Goal: Information Seeking & Learning: Learn about a topic

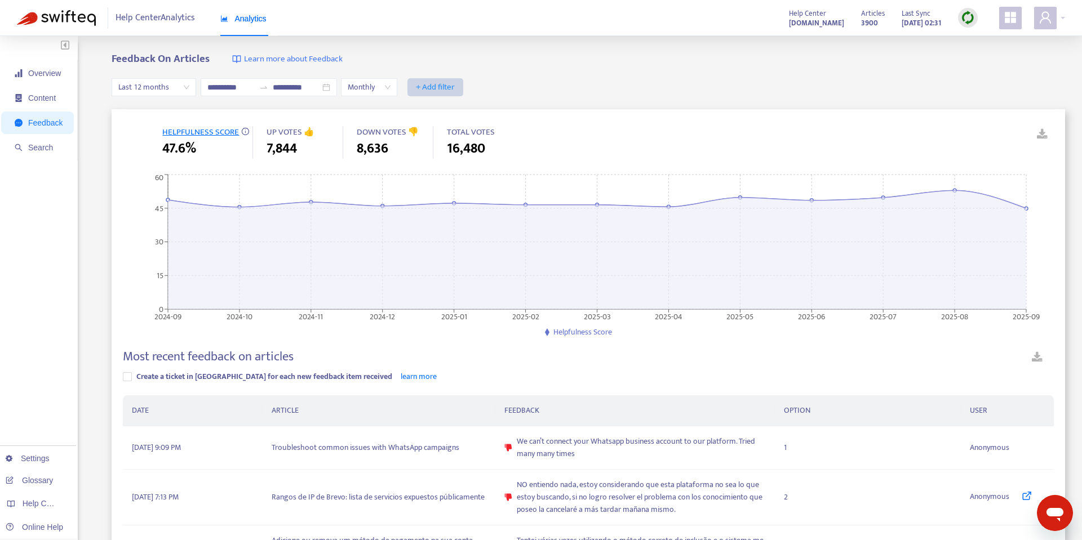
click at [440, 85] on span "+ Add filter" at bounding box center [435, 88] width 39 height 14
click at [443, 162] on span "Device" at bounding box center [444, 164] width 50 height 12
click at [454, 87] on input "search" at bounding box center [432, 87] width 43 height 17
click at [447, 148] on div "Mobile" at bounding box center [514, 145] width 196 height 12
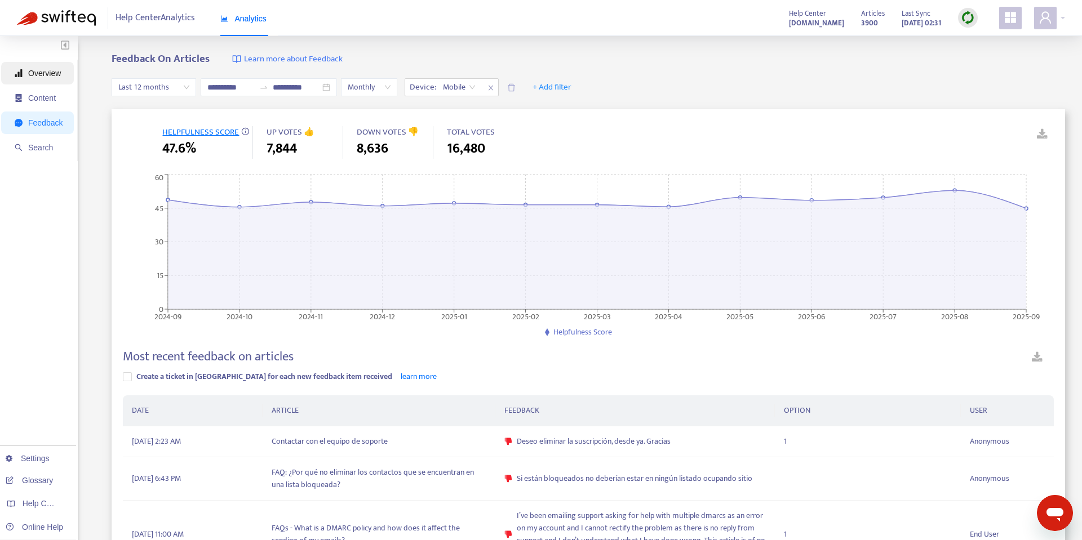
click at [54, 73] on span "Overview" at bounding box center [44, 73] width 33 height 9
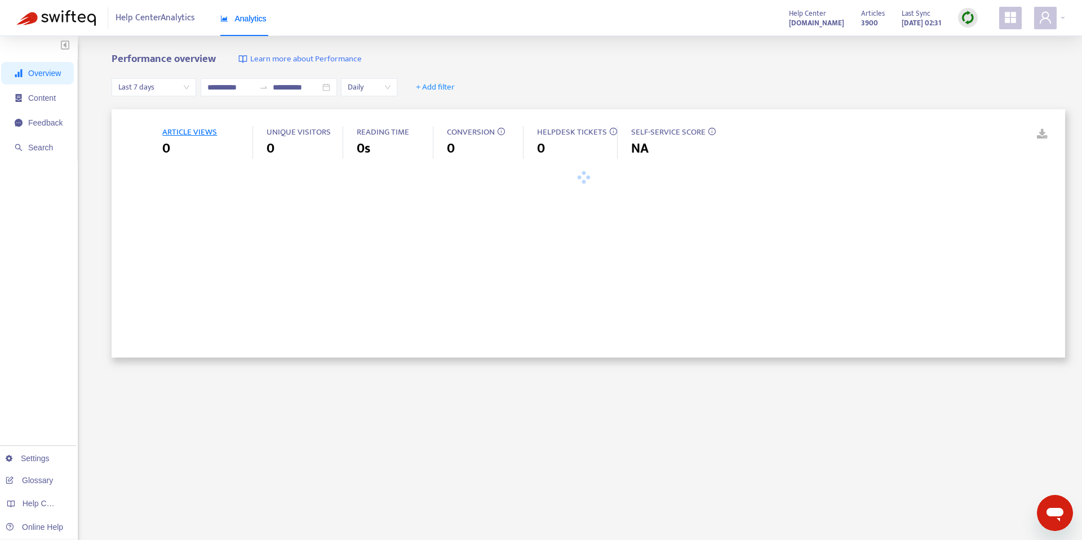
type input "**********"
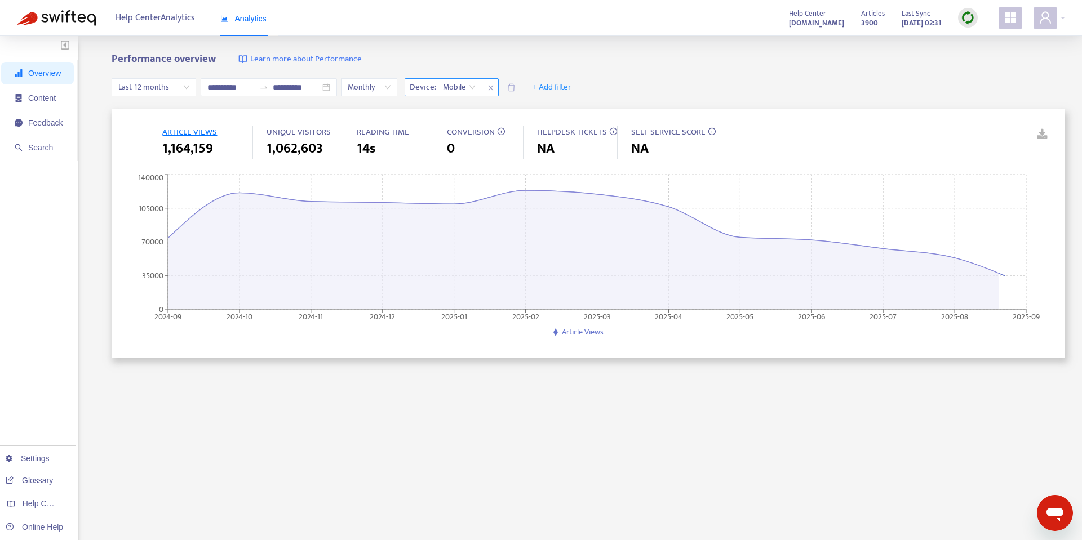
click at [485, 90] on span "close" at bounding box center [490, 88] width 15 height 14
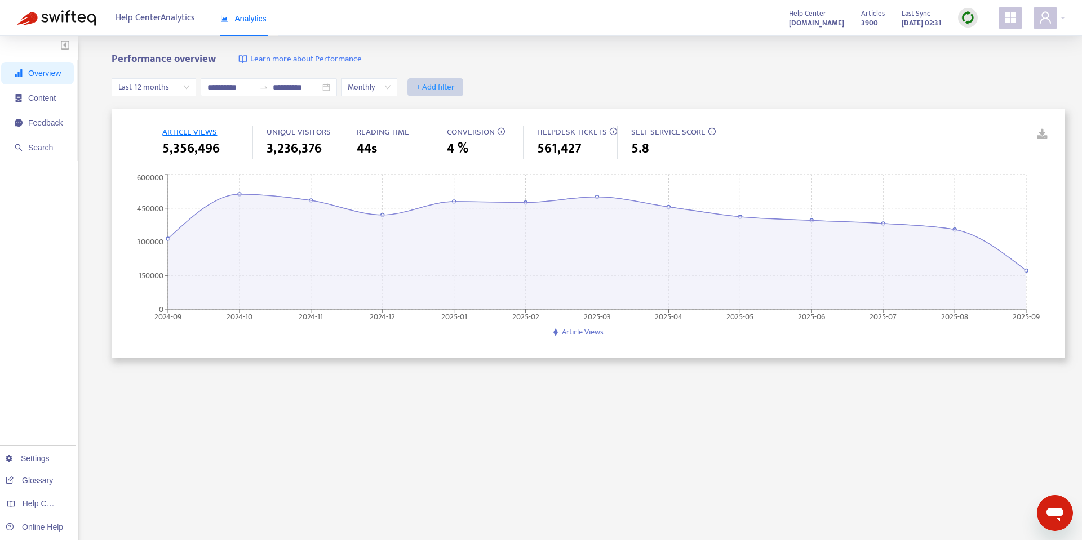
click at [437, 92] on span "+ Add filter" at bounding box center [435, 88] width 39 height 14
click at [450, 164] on span "Device" at bounding box center [444, 164] width 50 height 12
click at [452, 87] on input "search" at bounding box center [432, 87] width 43 height 17
click at [449, 128] on div "PC" at bounding box center [514, 127] width 196 height 12
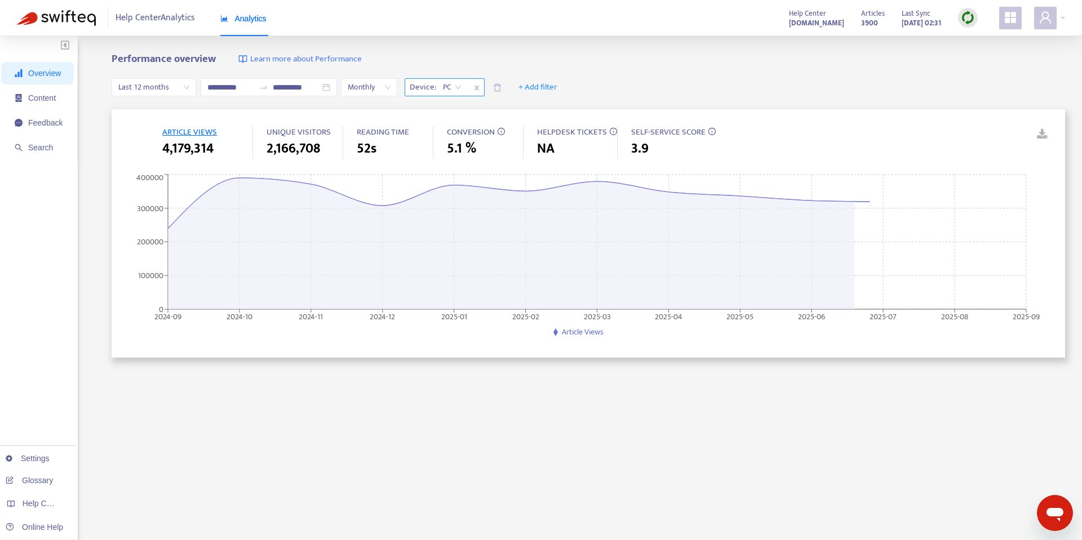
click at [461, 90] on span "PC" at bounding box center [452, 87] width 19 height 17
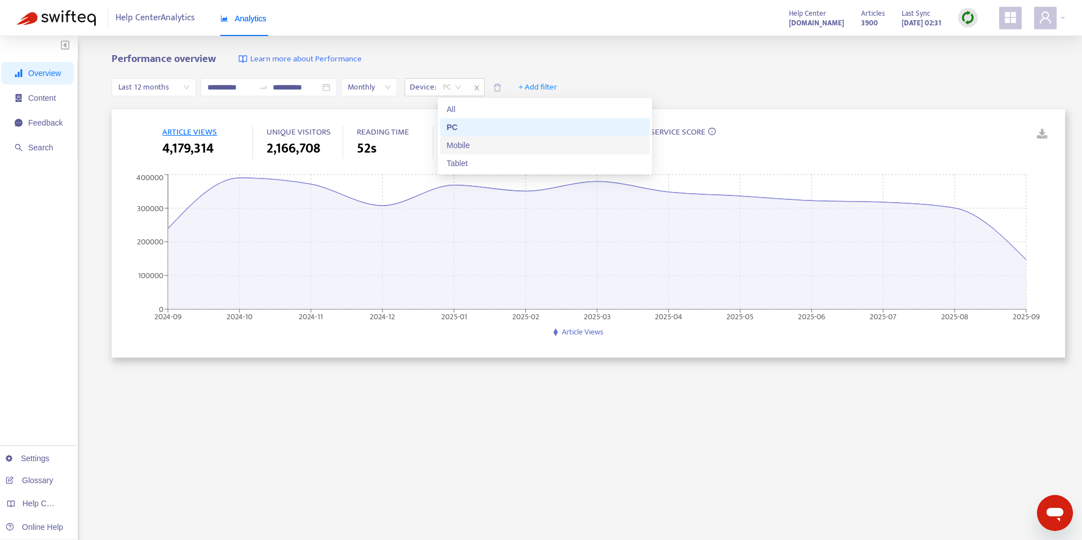
click at [458, 141] on div "Mobile" at bounding box center [545, 145] width 196 height 12
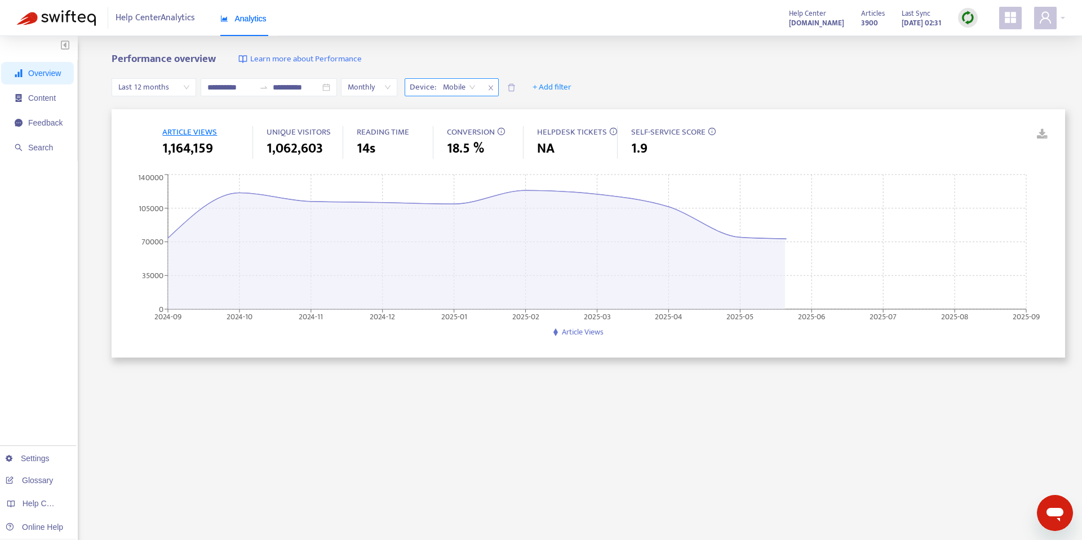
click at [466, 90] on span "Mobile" at bounding box center [459, 87] width 33 height 17
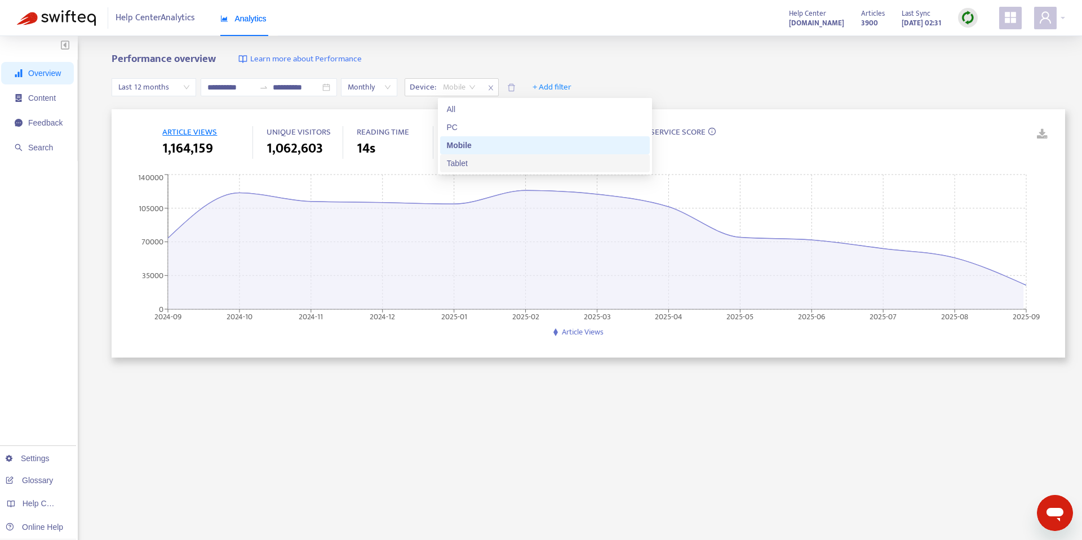
click at [471, 161] on div "Tablet" at bounding box center [545, 163] width 196 height 12
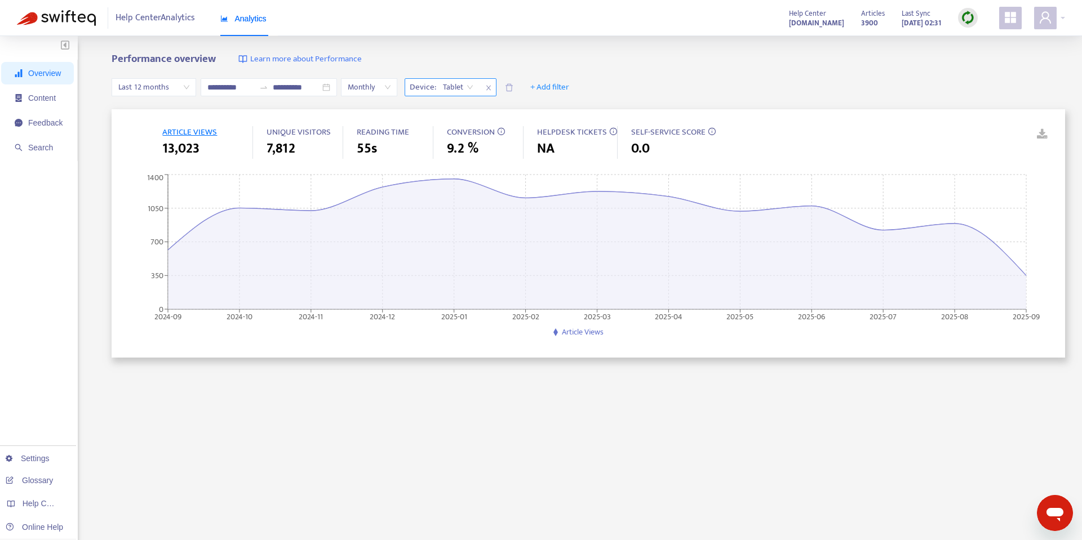
click at [459, 86] on span "Tablet" at bounding box center [458, 87] width 30 height 17
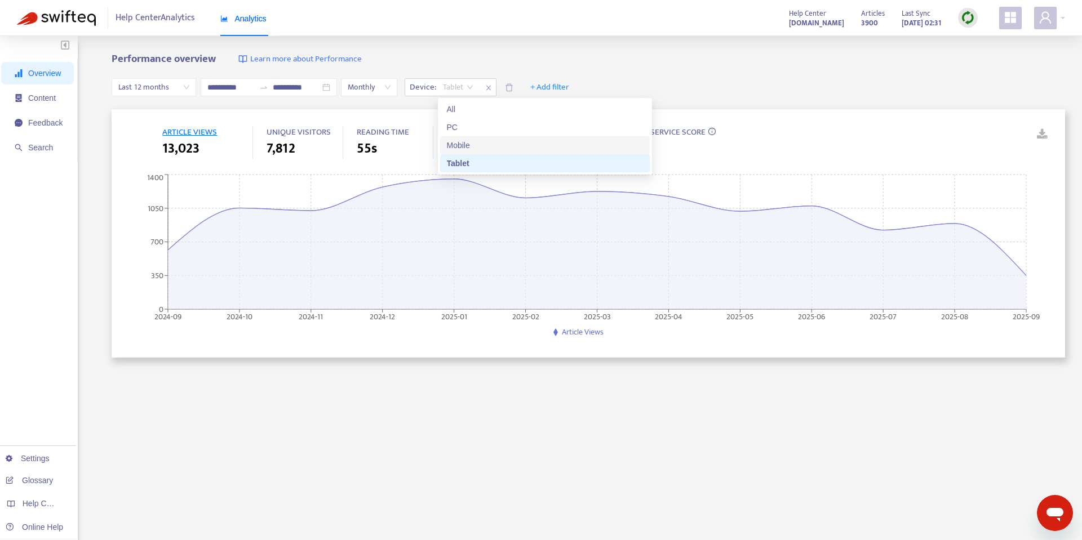
click at [470, 142] on div "Mobile" at bounding box center [545, 145] width 196 height 12
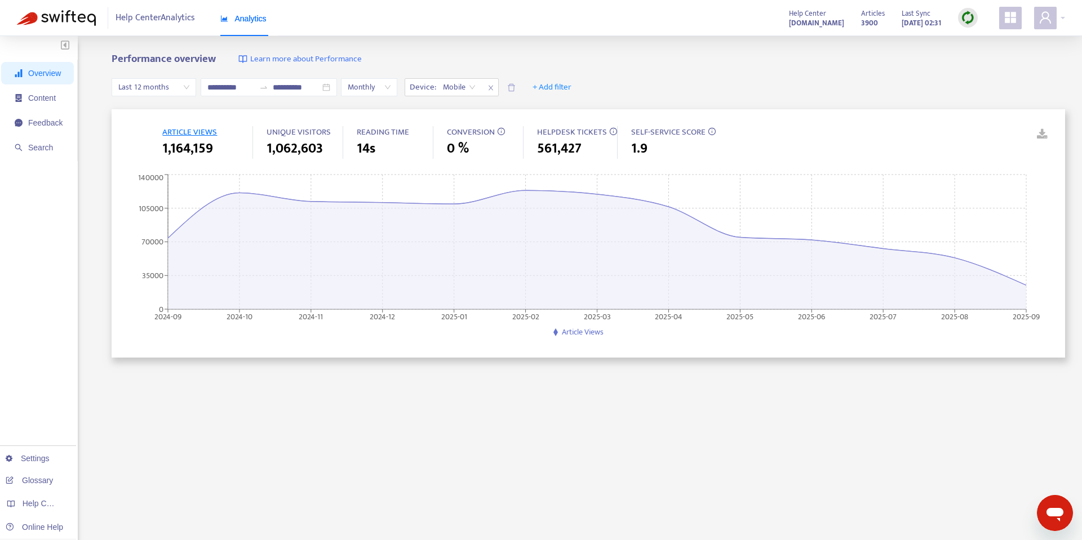
click at [181, 146] on span "1,164,159" at bounding box center [187, 149] width 51 height 20
copy span "1,164,159"
click at [494, 88] on span "close" at bounding box center [490, 88] width 15 height 14
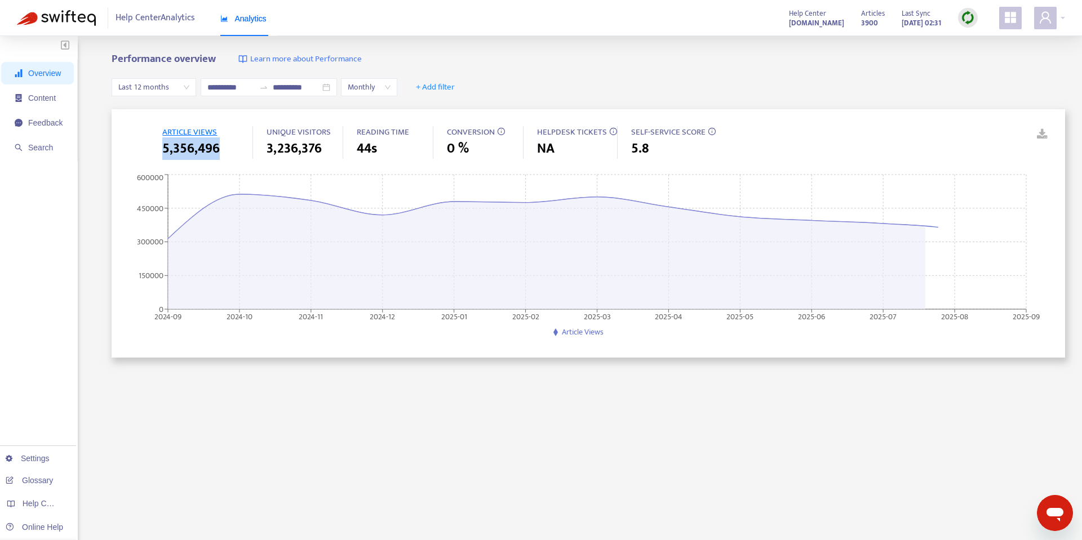
drag, startPoint x: 219, startPoint y: 153, endPoint x: 161, endPoint y: 150, distance: 58.6
click at [161, 150] on div "ARTICLE VIEWS 5,356,496 UNIQUE VISITORS 3,236,376 READING TIME 44s CONVERSION 0…" at bounding box center [588, 142] width 931 height 33
copy span "5,356,496"
click at [455, 88] on span "+ Add filter" at bounding box center [435, 88] width 39 height 14
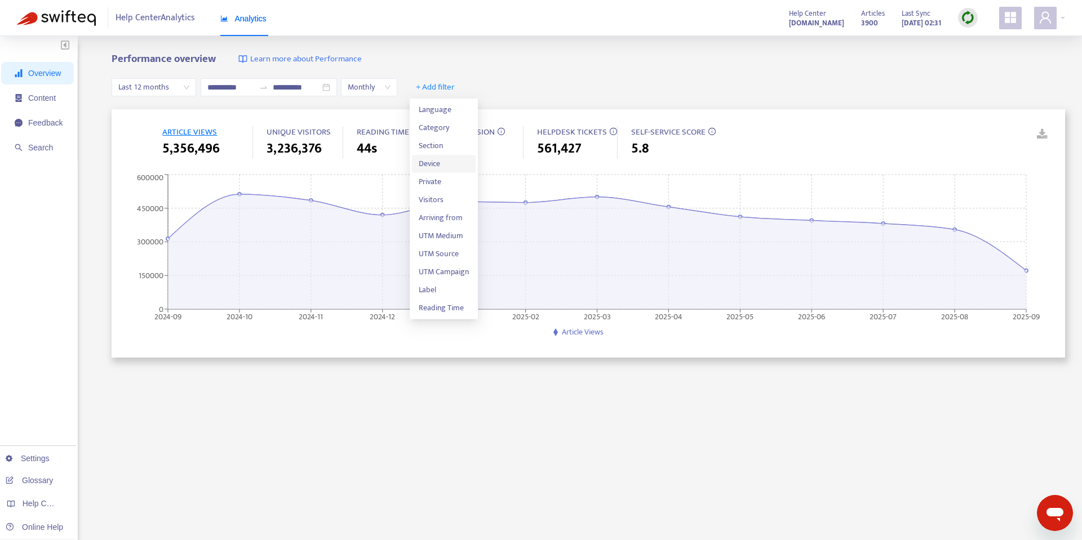
click at [447, 162] on span "Device" at bounding box center [444, 164] width 50 height 12
click at [454, 85] on input "search" at bounding box center [432, 87] width 43 height 17
click at [448, 143] on div "Mobile" at bounding box center [514, 145] width 196 height 12
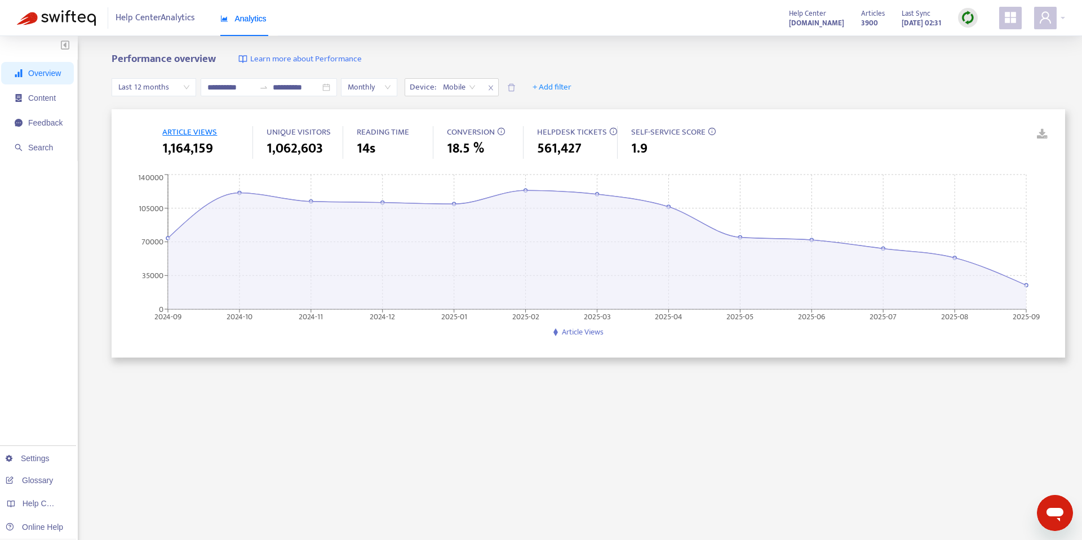
click at [489, 85] on icon "close" at bounding box center [490, 88] width 7 height 7
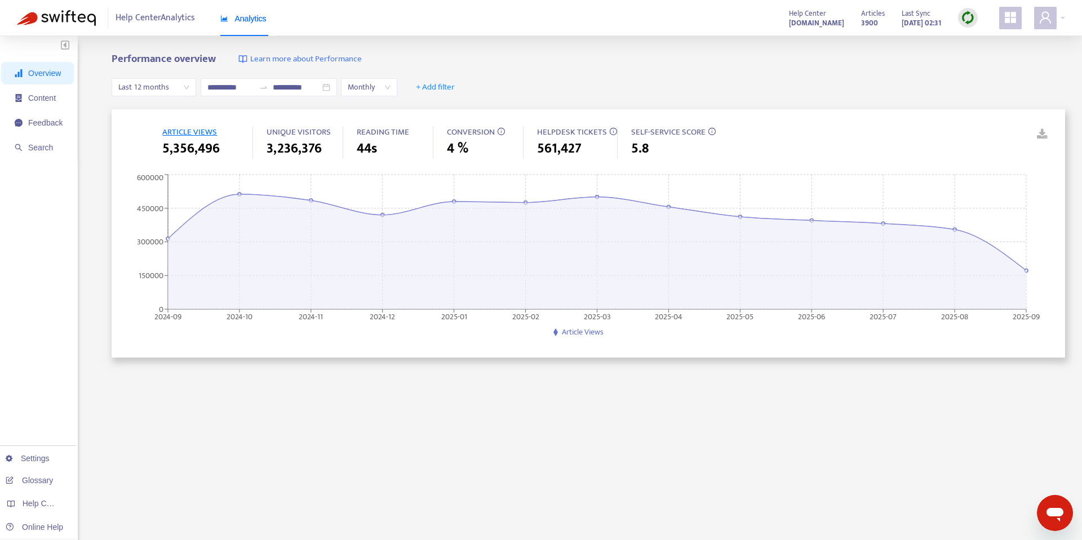
click at [390, 89] on span "Monthly" at bounding box center [369, 87] width 43 height 17
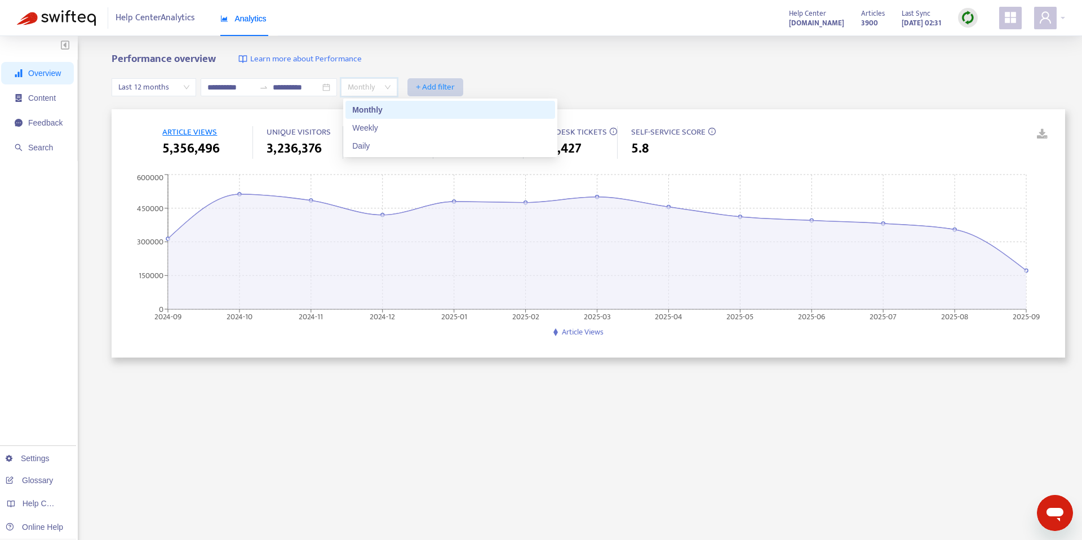
click at [430, 85] on span "+ Add filter" at bounding box center [435, 88] width 39 height 14
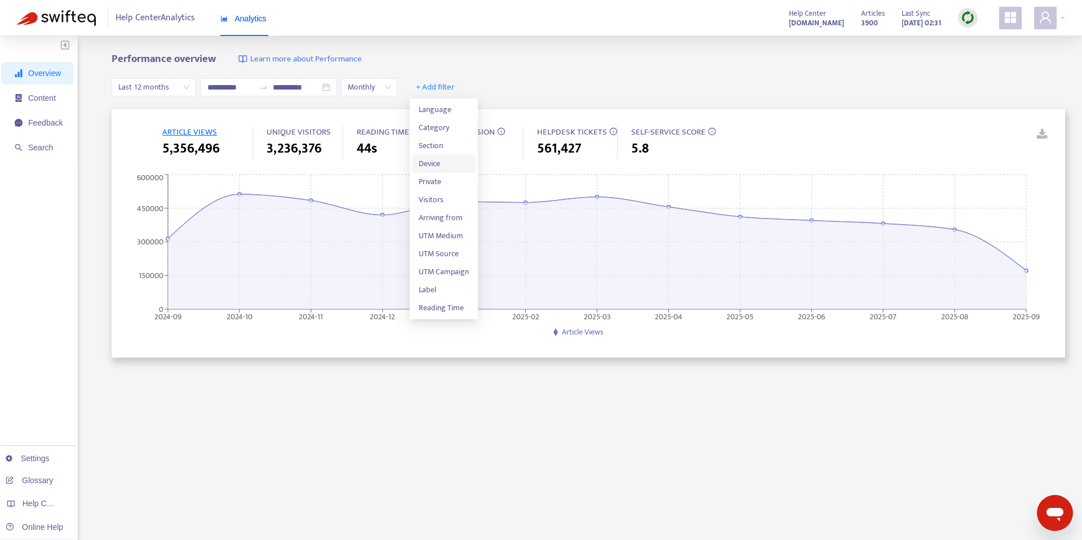
click at [448, 169] on span "Device" at bounding box center [444, 164] width 50 height 12
click at [454, 88] on input "search" at bounding box center [432, 87] width 43 height 17
click at [456, 146] on div "Mobile" at bounding box center [514, 145] width 196 height 12
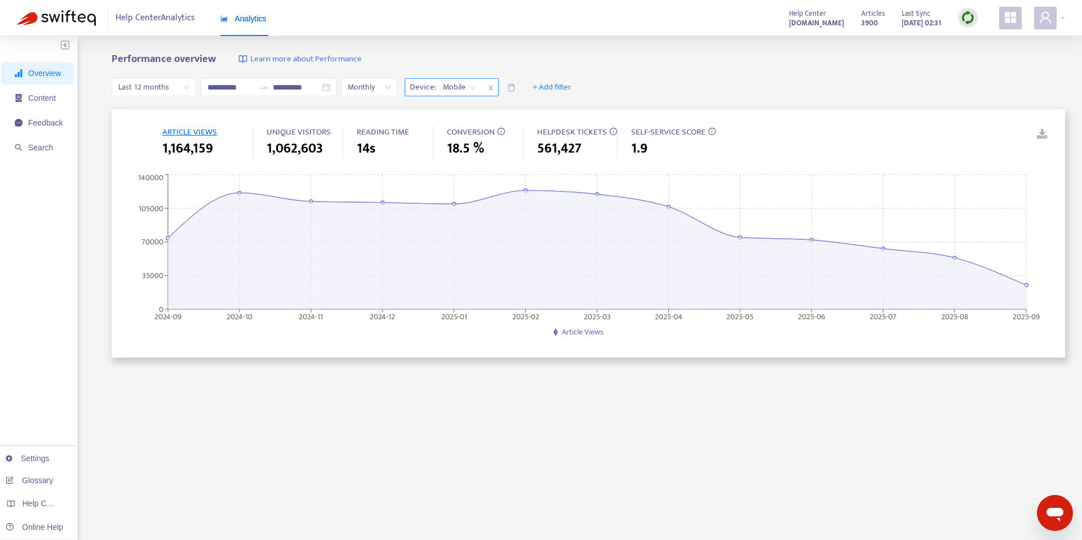
click at [491, 88] on icon "close" at bounding box center [490, 88] width 7 height 7
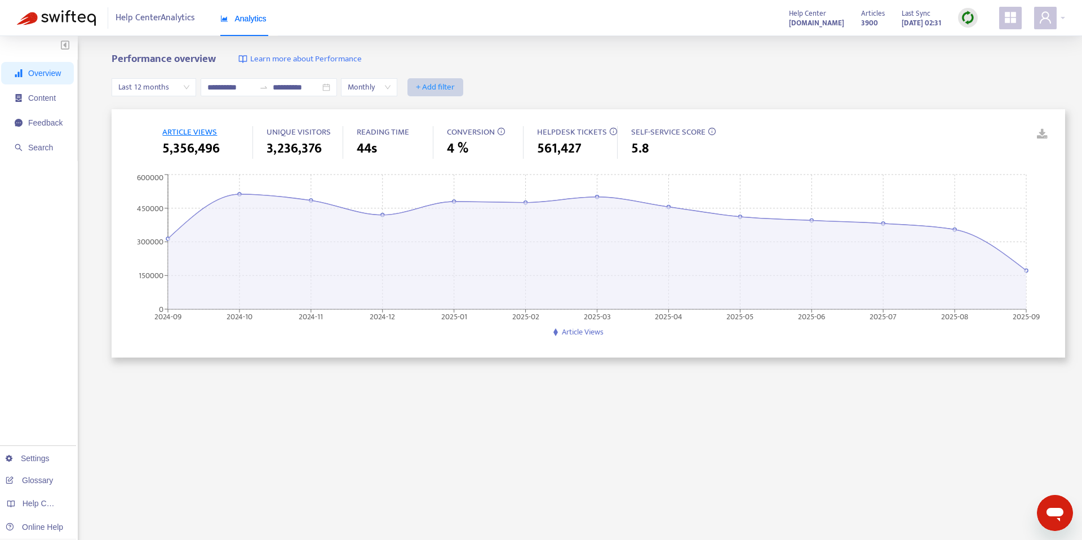
click at [430, 87] on span "+ Add filter" at bounding box center [435, 88] width 39 height 14
click at [434, 169] on span "Device" at bounding box center [444, 164] width 50 height 12
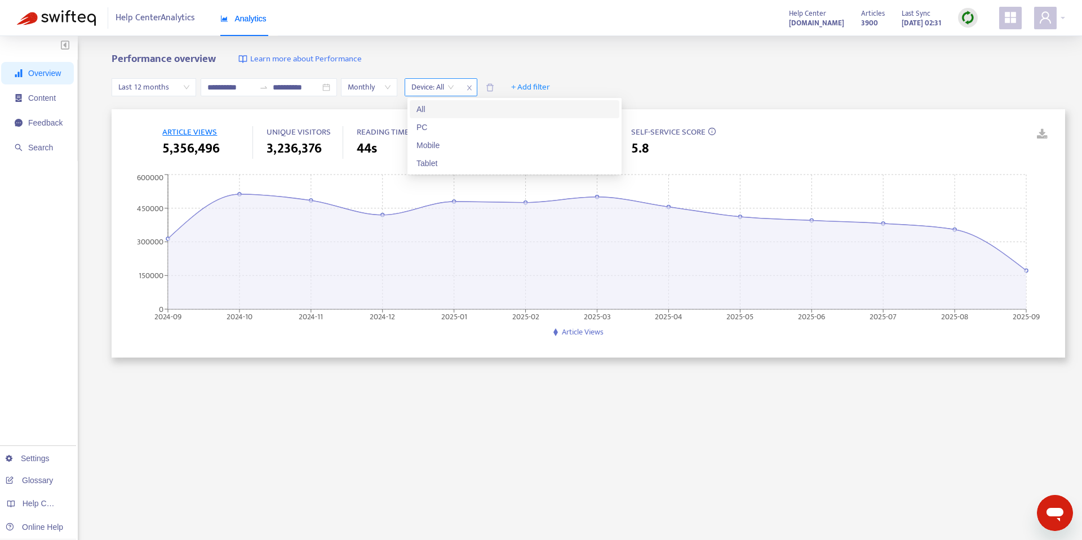
click at [454, 87] on input "search" at bounding box center [432, 87] width 43 height 17
click at [448, 146] on div "Mobile" at bounding box center [514, 145] width 196 height 12
